Goal: Task Accomplishment & Management: Use online tool/utility

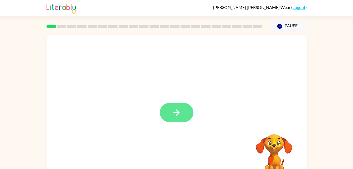
click at [175, 115] on icon "button" at bounding box center [176, 112] width 9 height 9
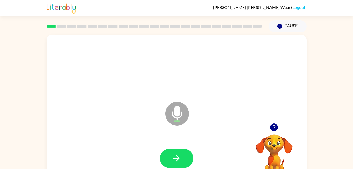
drag, startPoint x: 177, startPoint y: 104, endPoint x: 174, endPoint y: 143, distance: 38.7
click at [174, 143] on div "Microphone The Microphone is here when it is your turn to talk" at bounding box center [177, 110] width 260 height 150
click at [172, 153] on button "button" at bounding box center [177, 158] width 34 height 19
click at [177, 119] on icon "Microphone The Microphone is here when it is your turn to talk" at bounding box center [203, 120] width 79 height 39
click at [176, 158] on icon "button" at bounding box center [177, 158] width 6 height 6
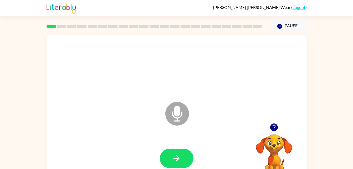
click at [179, 117] on icon "Microphone The Microphone is here when it is your turn to talk" at bounding box center [203, 120] width 79 height 39
click at [179, 155] on icon "button" at bounding box center [176, 158] width 9 height 9
click at [179, 116] on icon at bounding box center [177, 114] width 24 height 24
click at [174, 162] on icon "button" at bounding box center [176, 158] width 9 height 9
click at [181, 122] on icon at bounding box center [177, 114] width 24 height 24
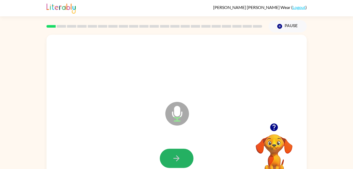
drag, startPoint x: 189, startPoint y: 156, endPoint x: 184, endPoint y: 149, distance: 8.5
click at [184, 149] on button "button" at bounding box center [177, 158] width 34 height 19
click at [180, 115] on icon at bounding box center [177, 114] width 24 height 24
click at [183, 155] on button "button" at bounding box center [177, 158] width 34 height 19
click at [183, 112] on icon at bounding box center [177, 114] width 24 height 24
